Goal: Transaction & Acquisition: Purchase product/service

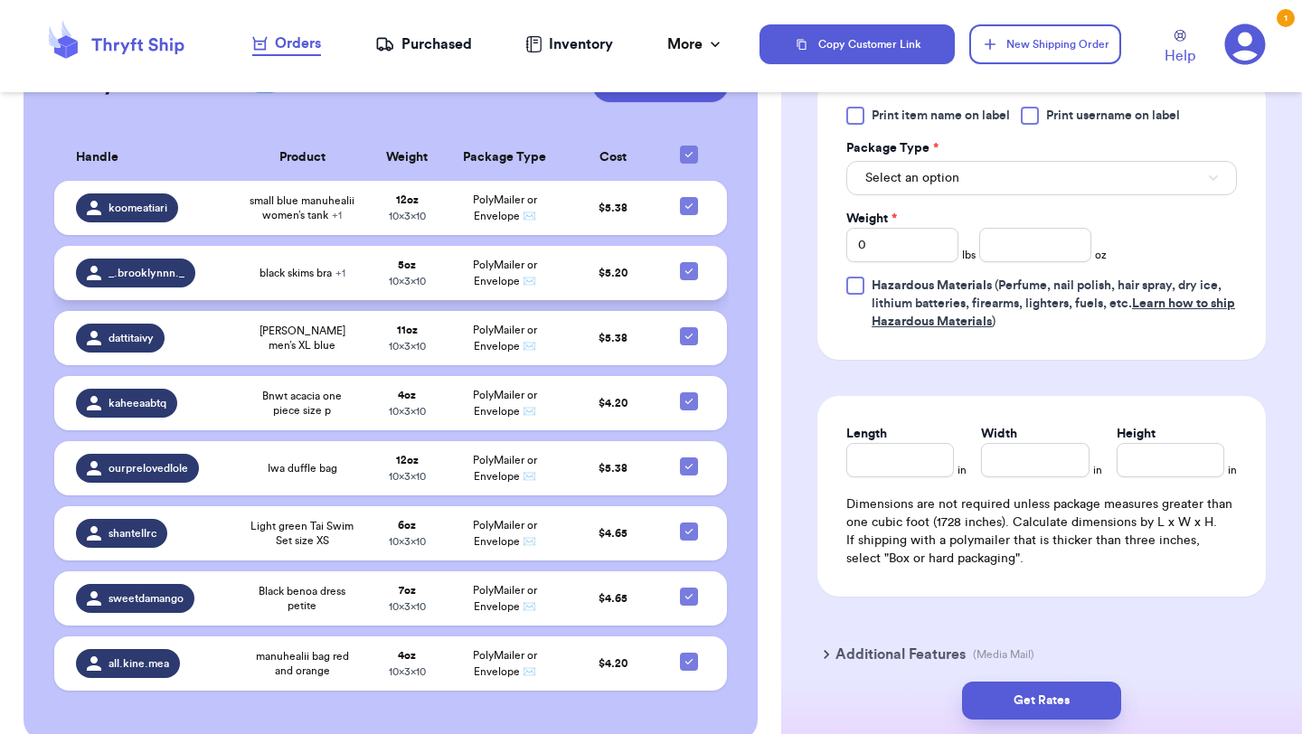
scroll to position [156, 0]
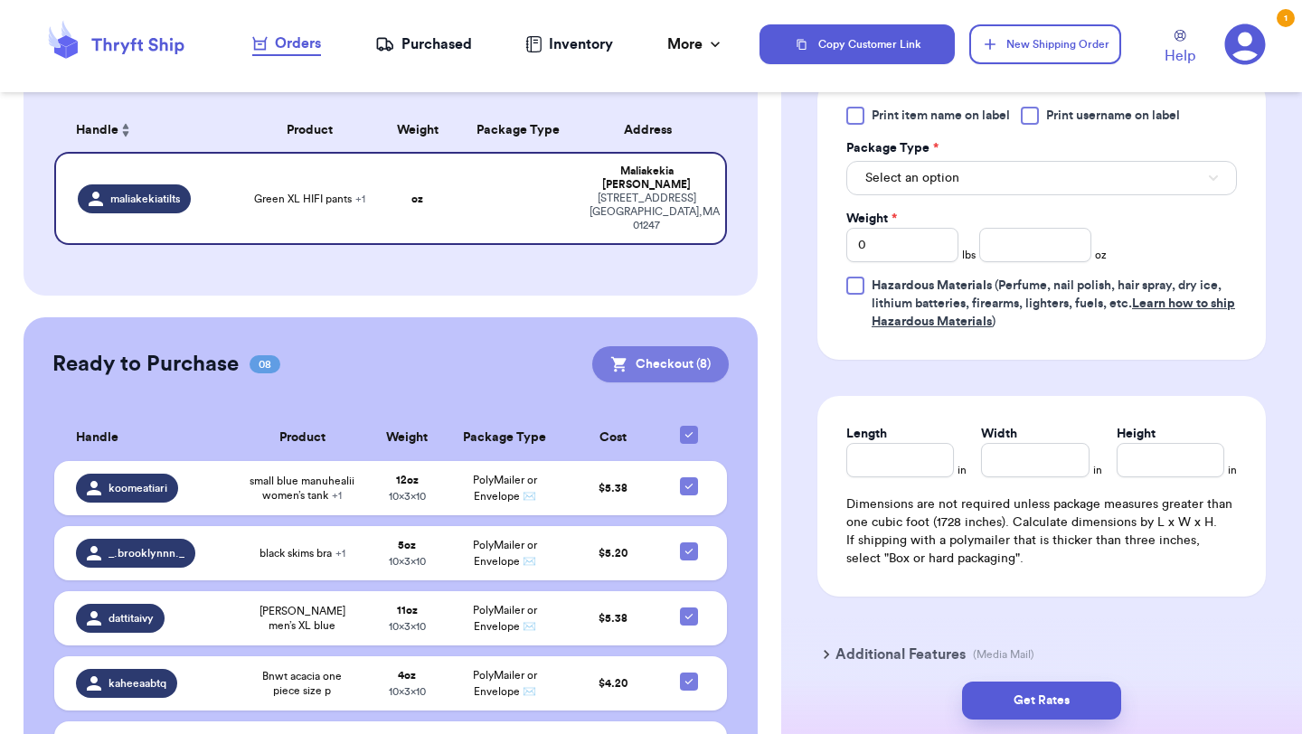
click at [646, 346] on button "Checkout ( 8 )" at bounding box center [660, 364] width 137 height 36
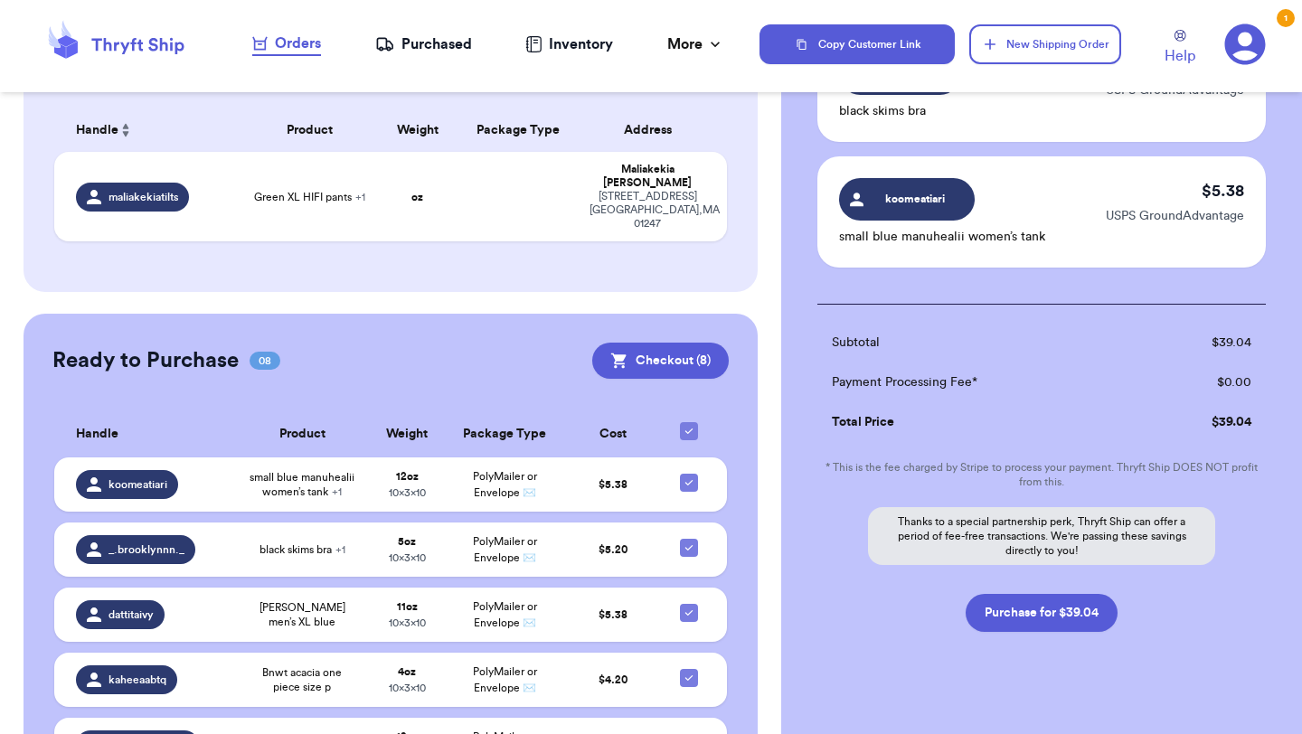
scroll to position [972, 0]
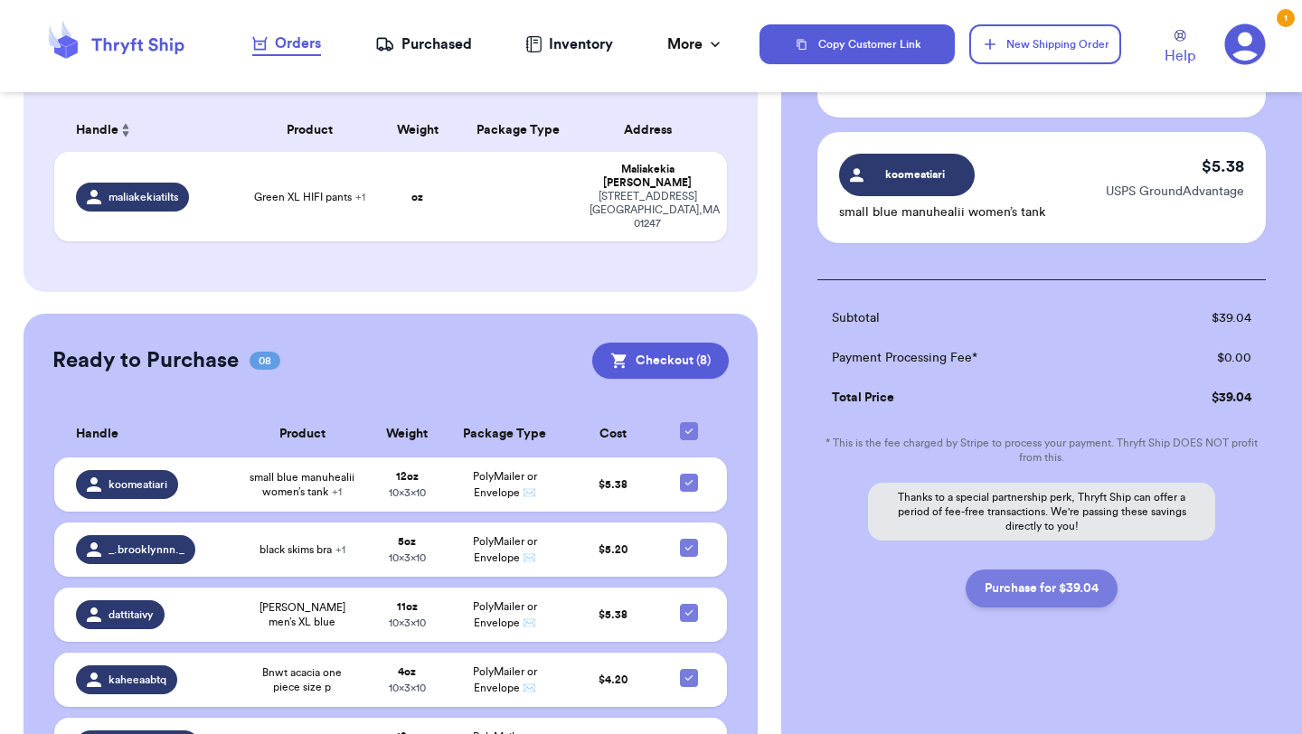
click at [1042, 601] on button "Purchase for $39.04" at bounding box center [1042, 589] width 152 height 38
checkbox input "false"
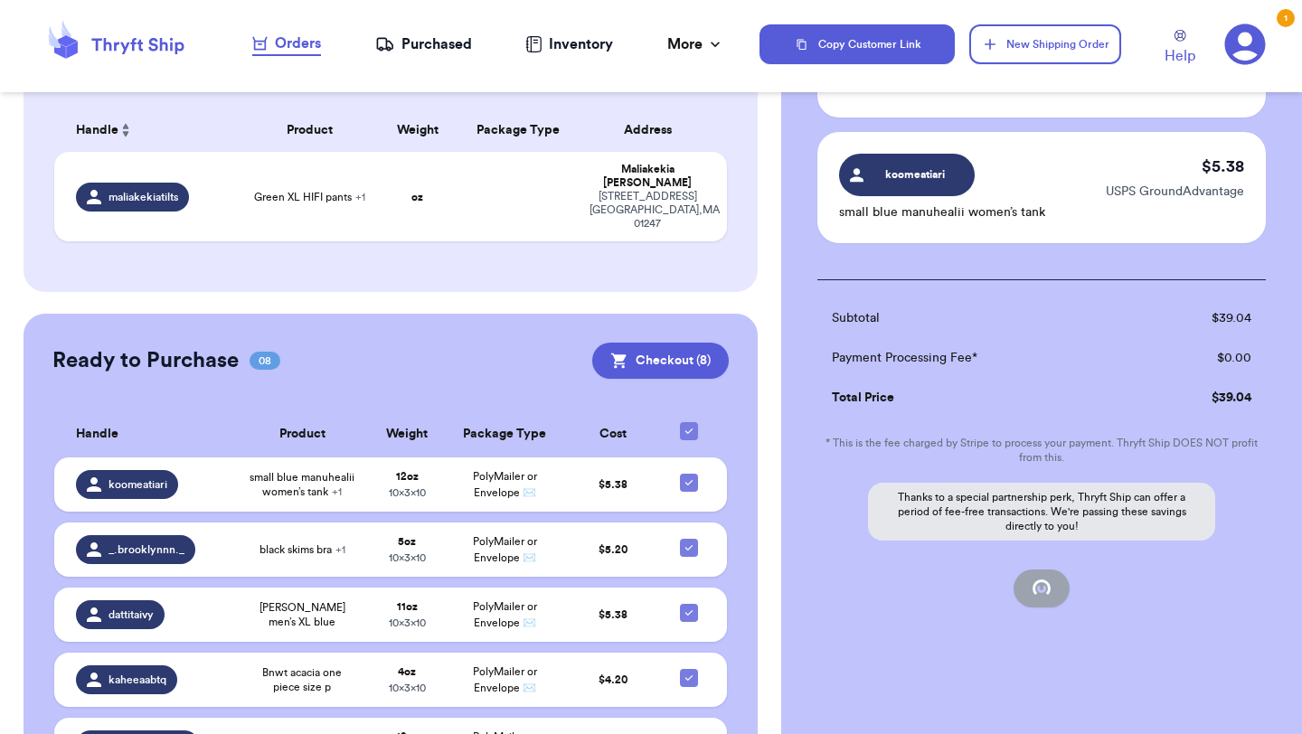
checkbox input "false"
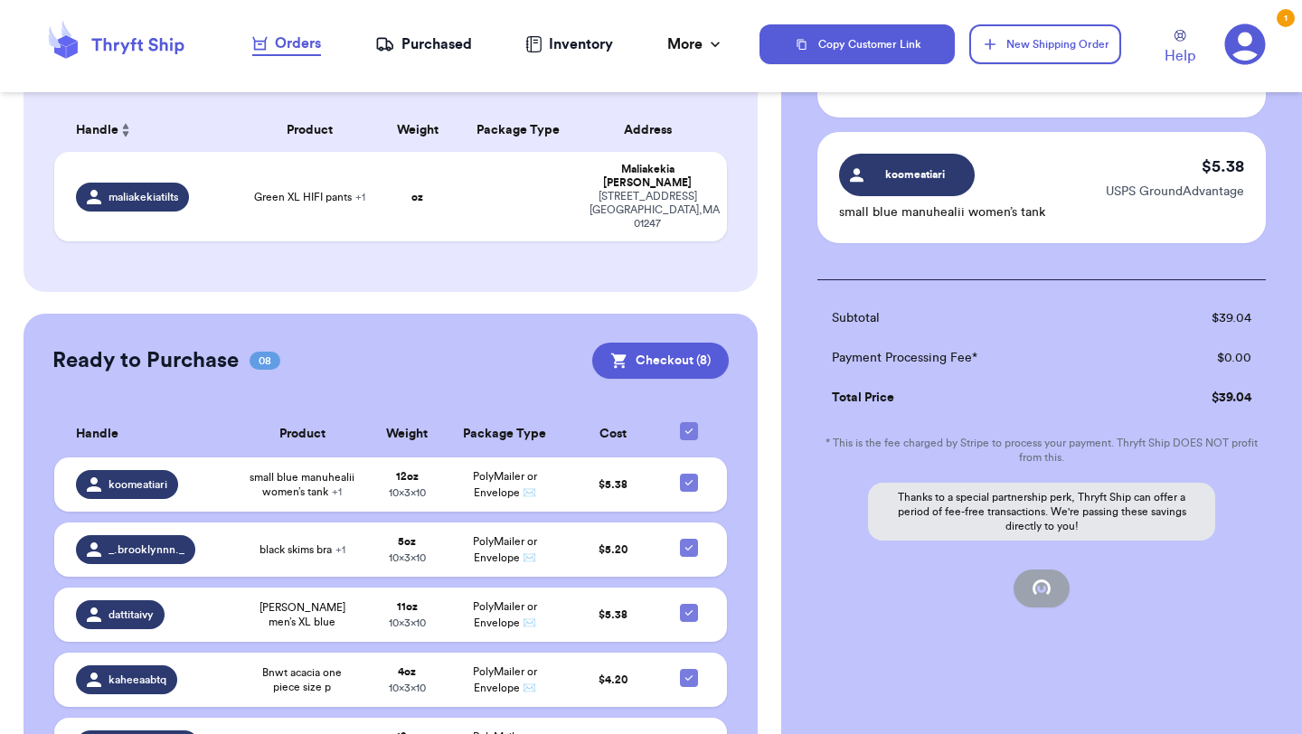
scroll to position [148, 0]
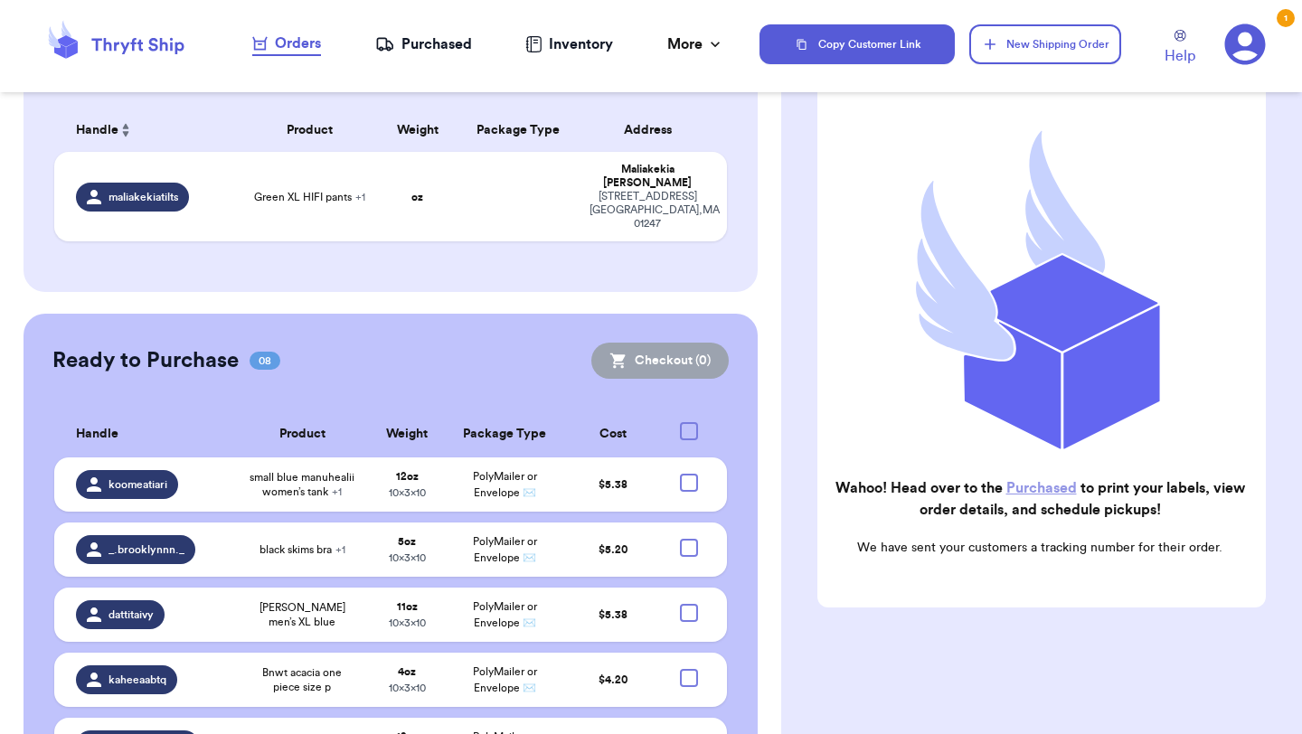
checkbox input "true"
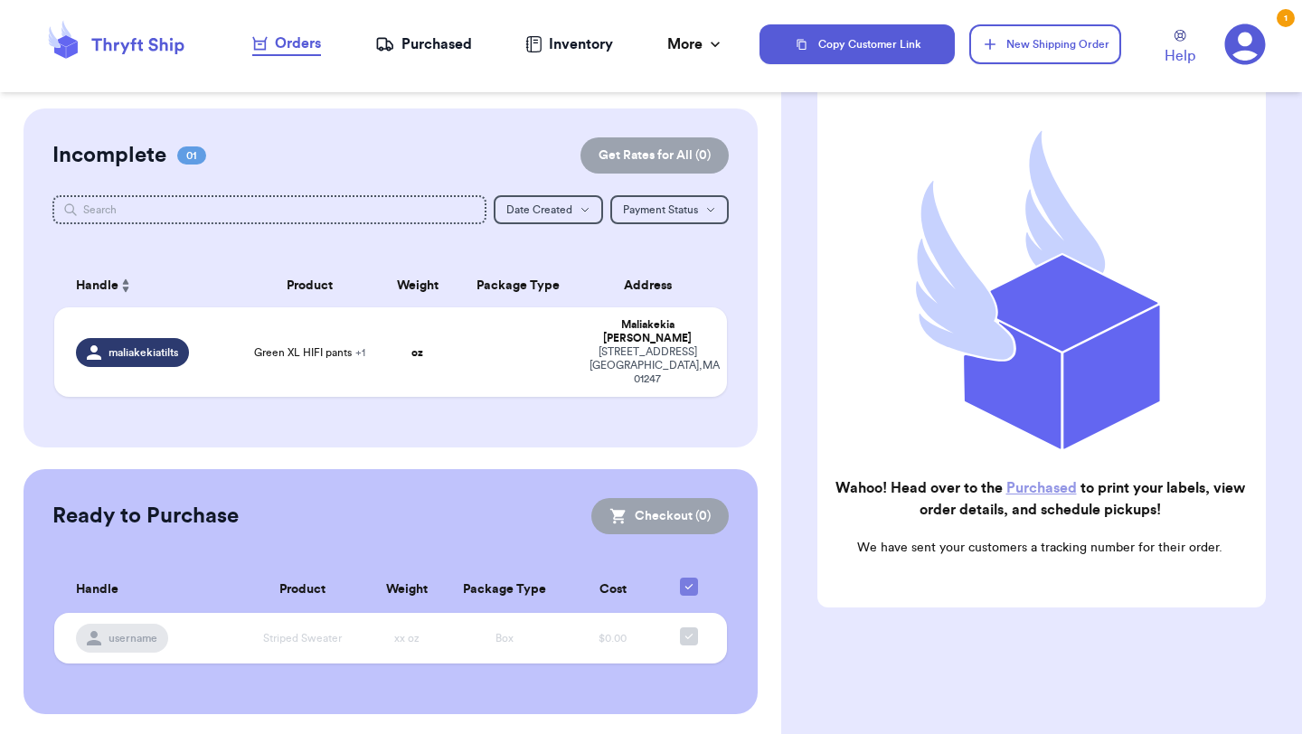
click at [428, 40] on div "Purchased" at bounding box center [423, 44] width 97 height 22
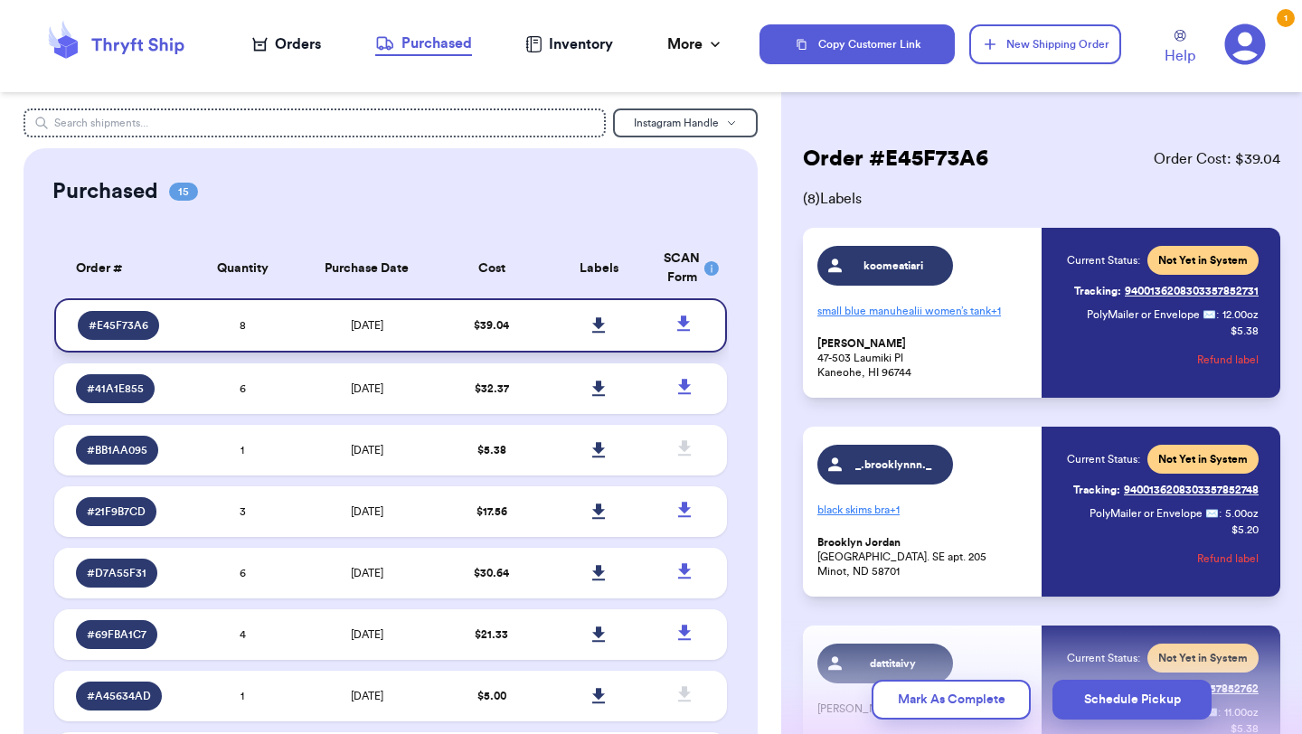
click at [590, 316] on link at bounding box center [600, 326] width 40 height 40
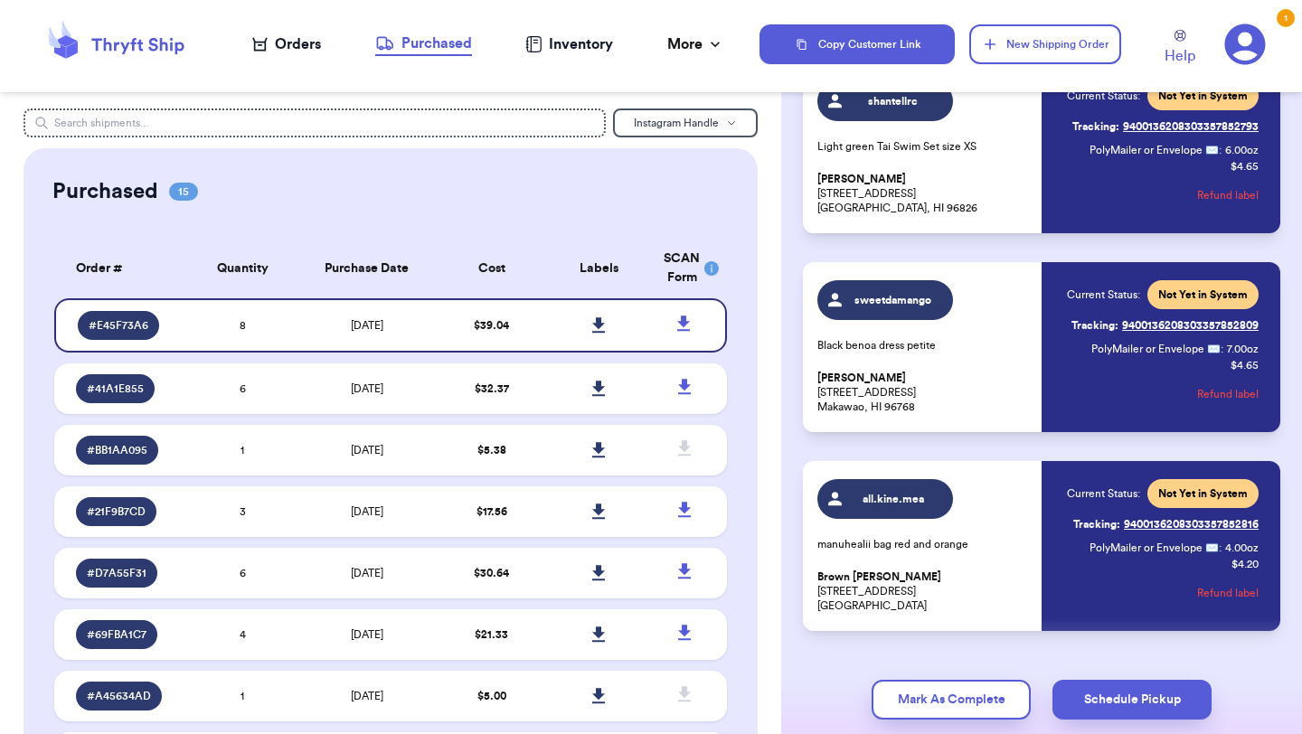
scroll to position [1201, 0]
